Goal: Task Accomplishment & Management: Manage account settings

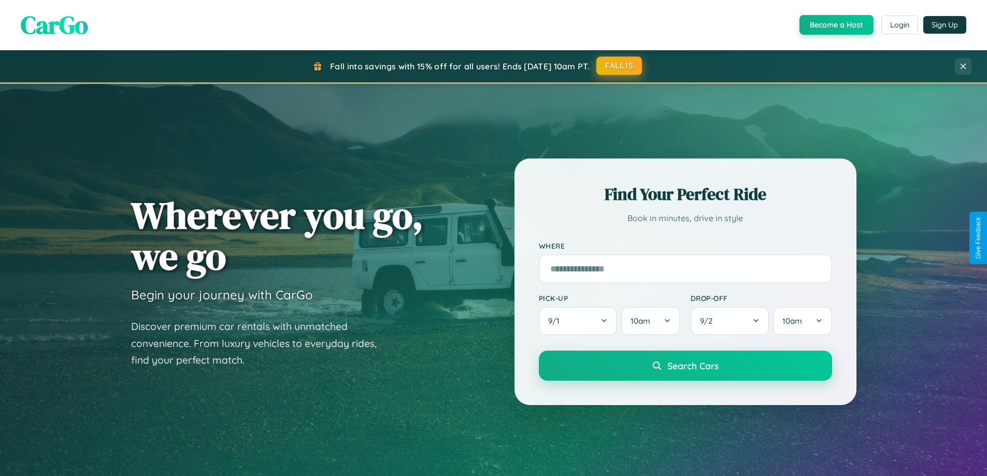
click at [620, 66] on button "FALL15" at bounding box center [619, 65] width 46 height 19
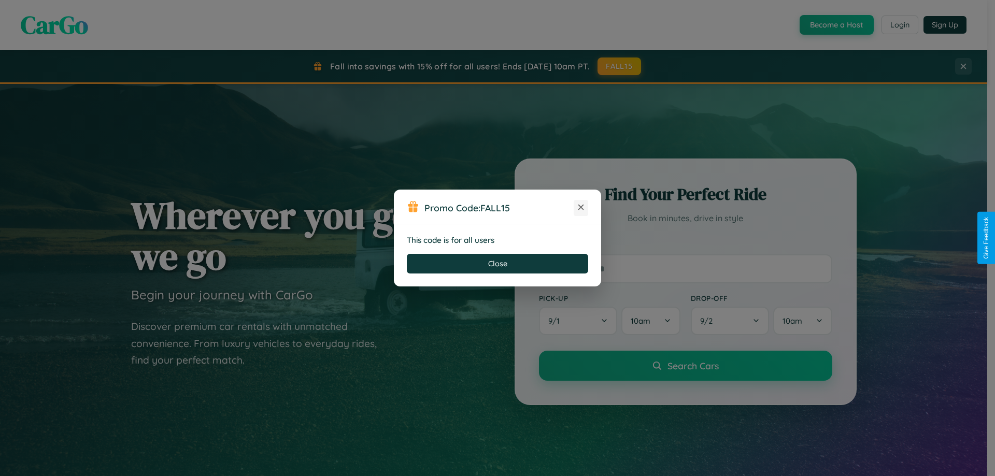
click at [581, 208] on icon at bounding box center [581, 207] width 10 height 10
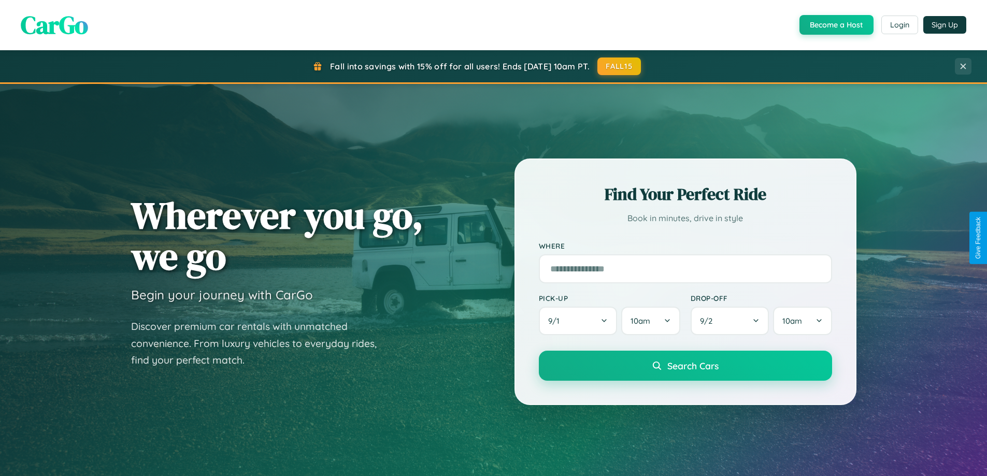
scroll to position [713, 0]
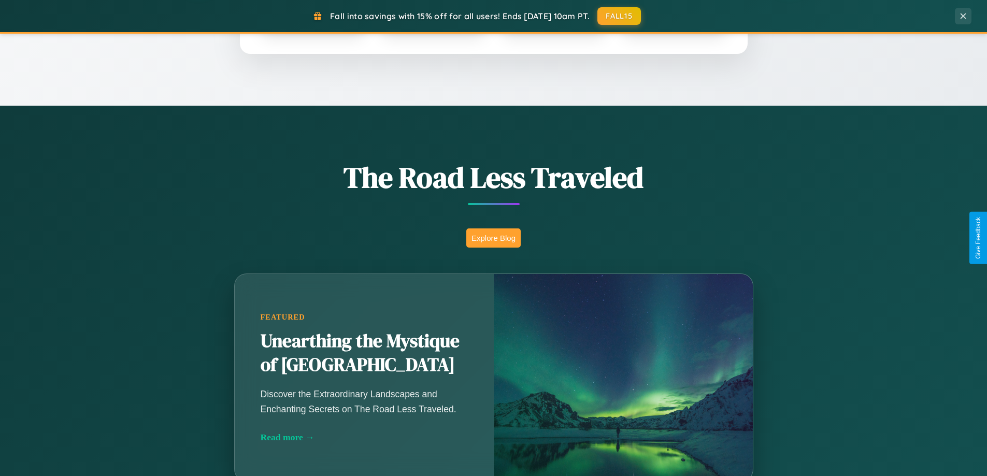
click at [493, 238] on button "Explore Blog" at bounding box center [493, 238] width 54 height 19
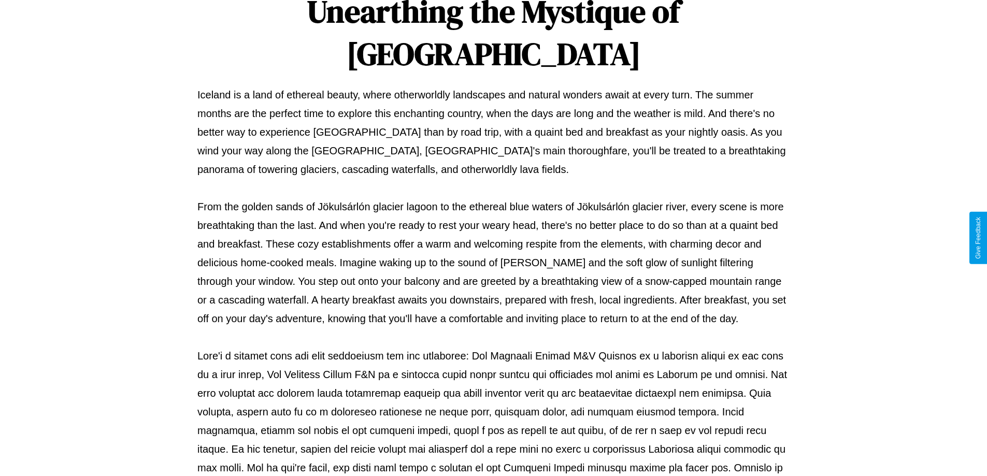
scroll to position [335, 0]
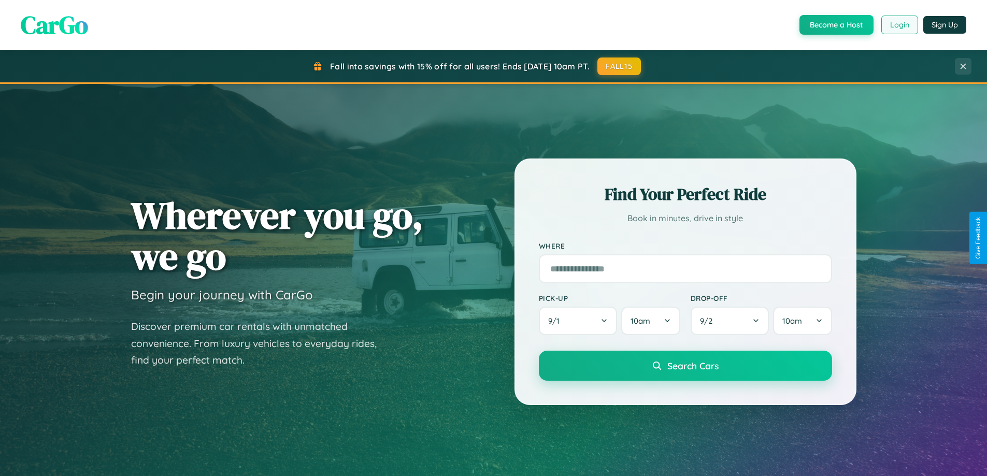
click at [899, 25] on button "Login" at bounding box center [899, 25] width 37 height 19
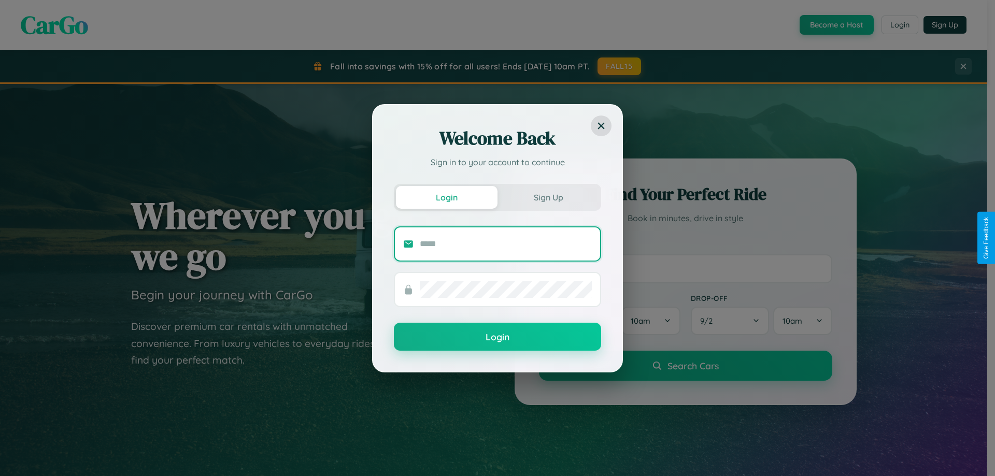
click at [506, 244] on input "text" at bounding box center [506, 244] width 172 height 17
type input "**********"
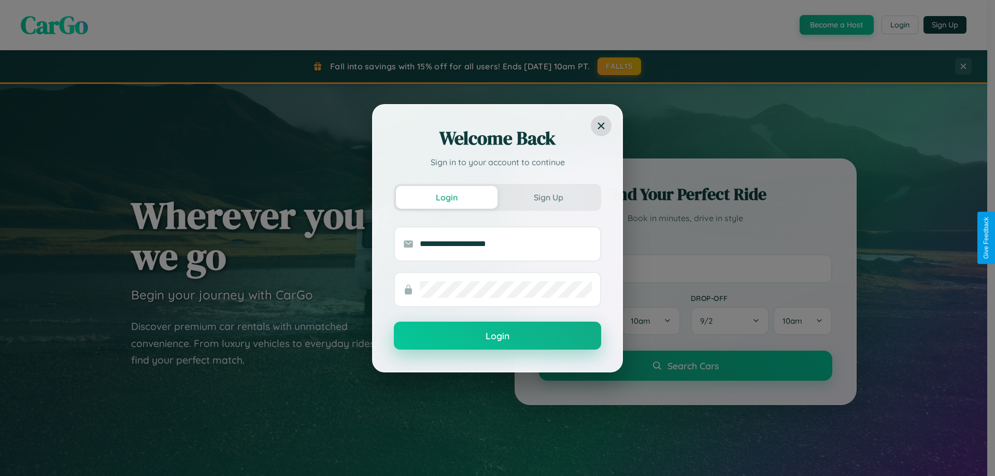
click at [497, 336] on button "Login" at bounding box center [497, 336] width 207 height 28
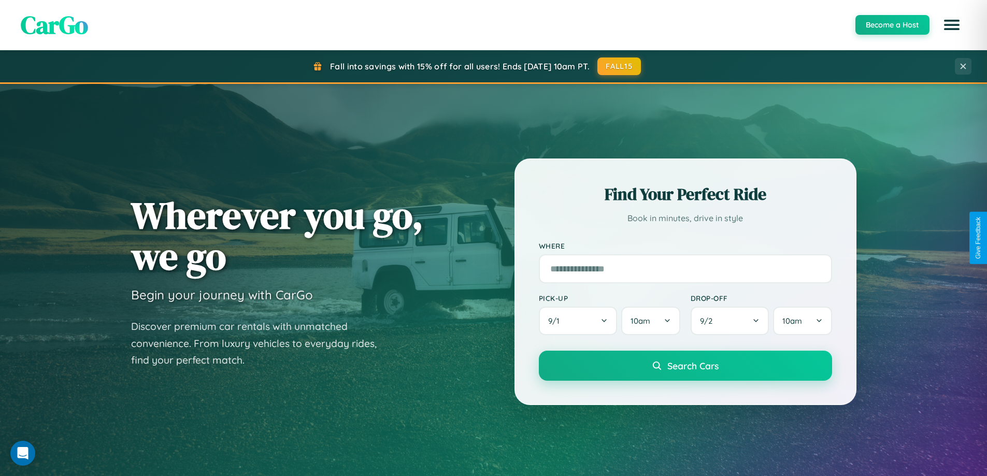
scroll to position [31, 0]
